Goal: Task Accomplishment & Management: Use online tool/utility

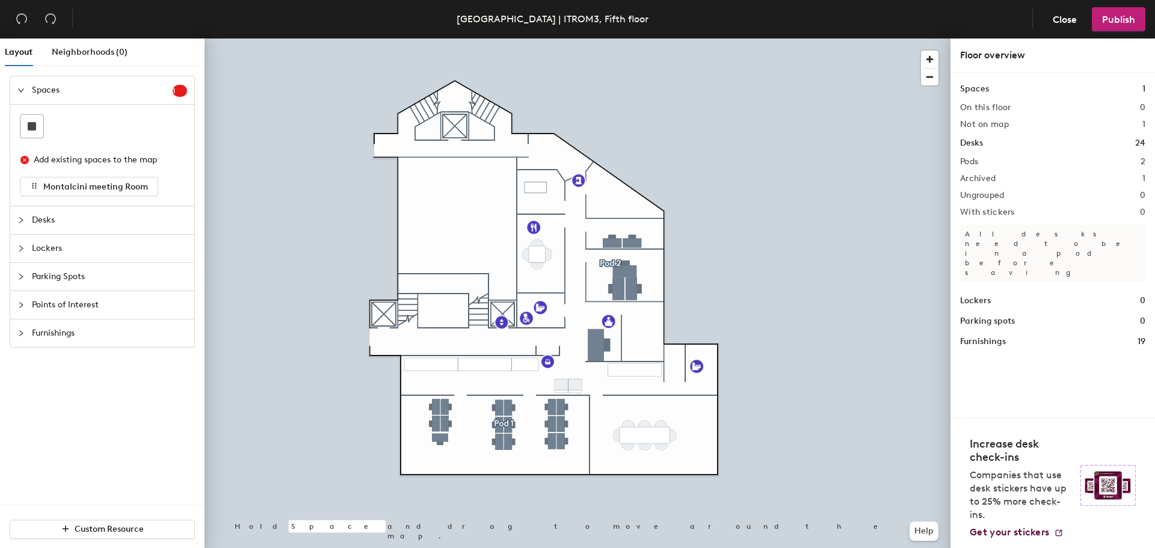
click at [29, 91] on div at bounding box center [24, 90] width 14 height 13
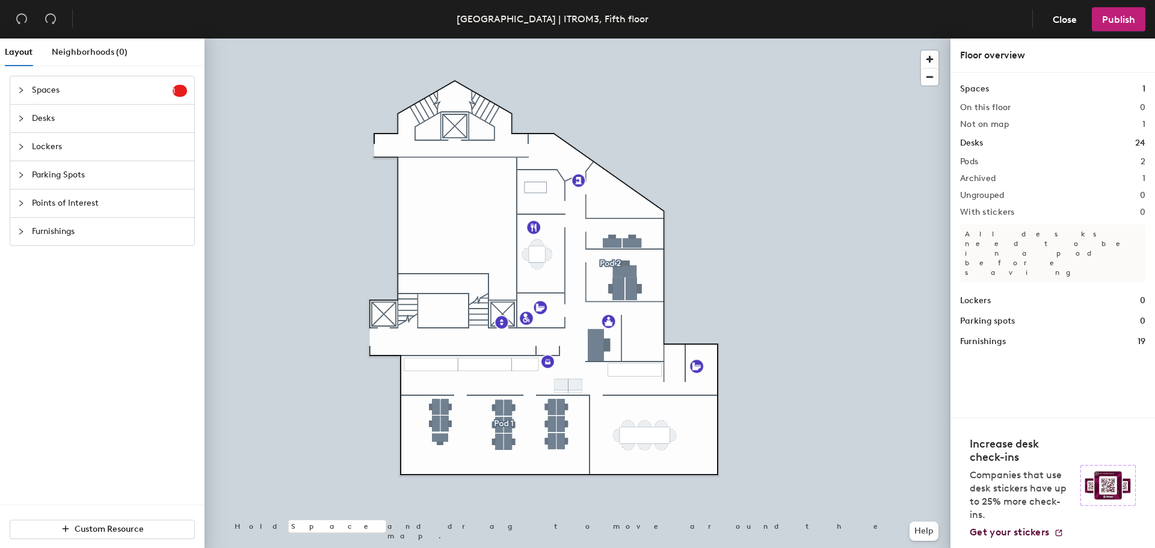
click at [34, 91] on span "Spaces" at bounding box center [102, 90] width 141 height 28
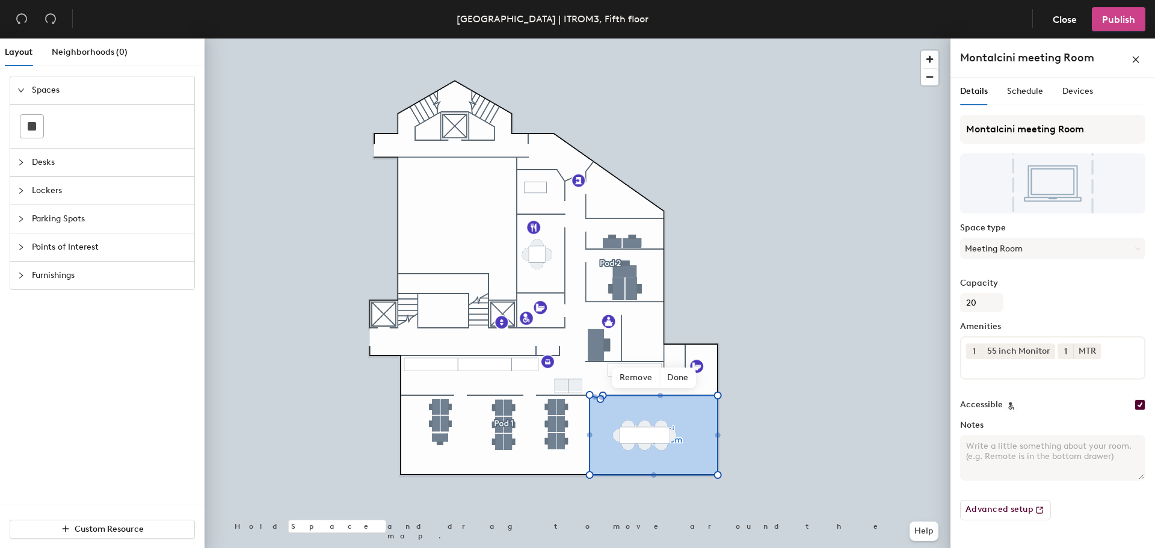
click at [1125, 19] on span "Publish" at bounding box center [1118, 19] width 33 height 11
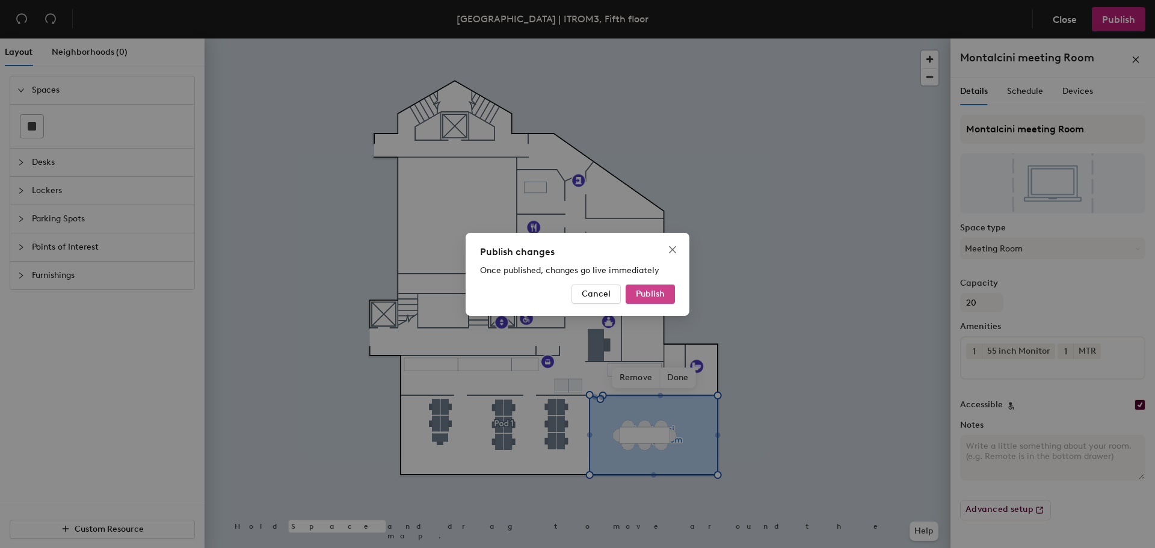
click at [656, 291] on span "Publish" at bounding box center [650, 294] width 29 height 10
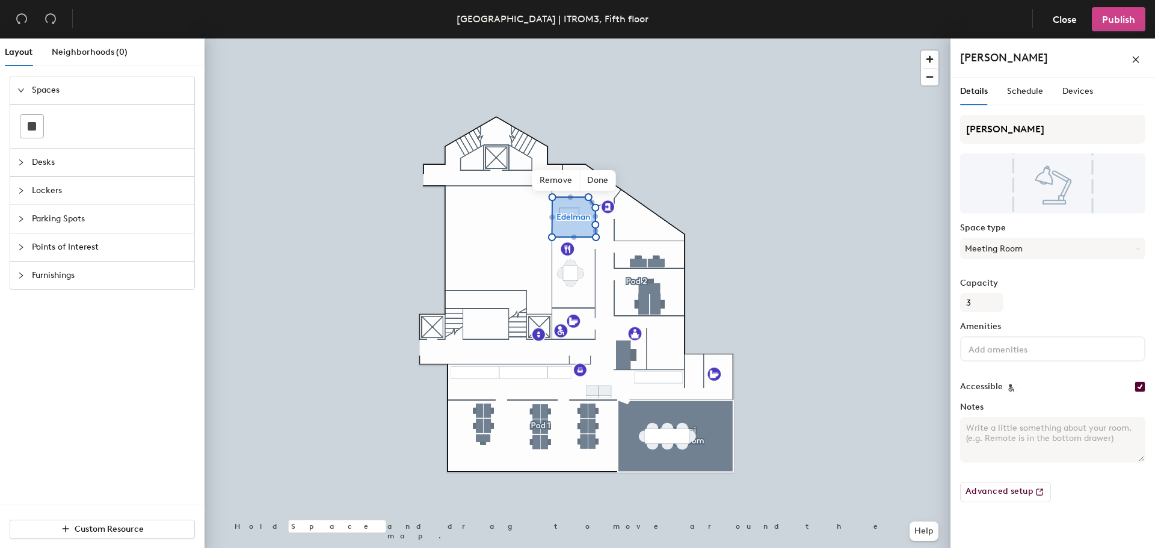
click at [1112, 22] on span "Publish" at bounding box center [1118, 19] width 33 height 11
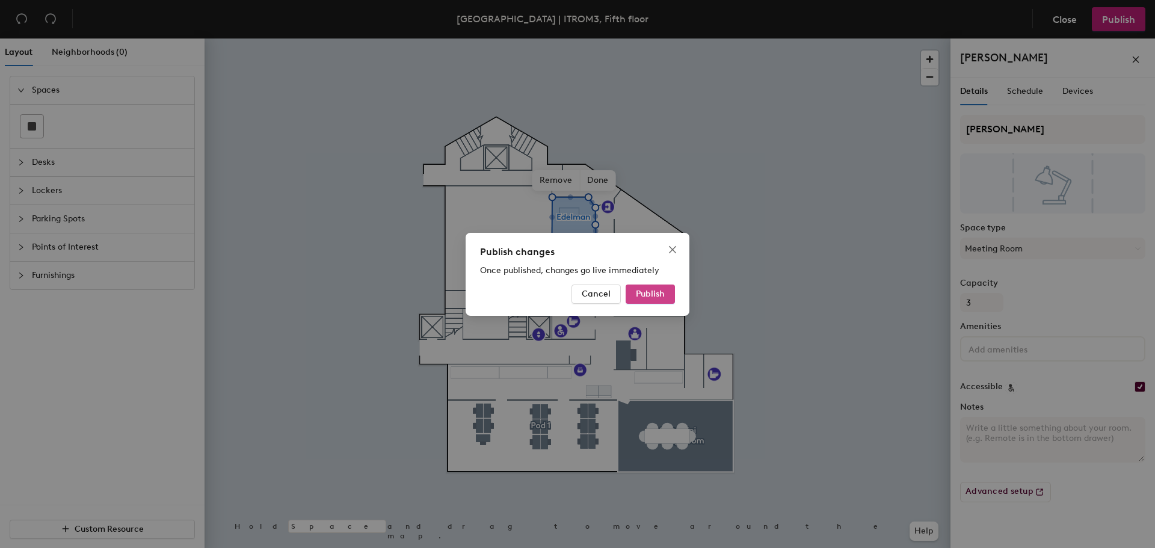
click at [648, 291] on span "Publish" at bounding box center [650, 294] width 29 height 10
